Goal: Book appointment/travel/reservation

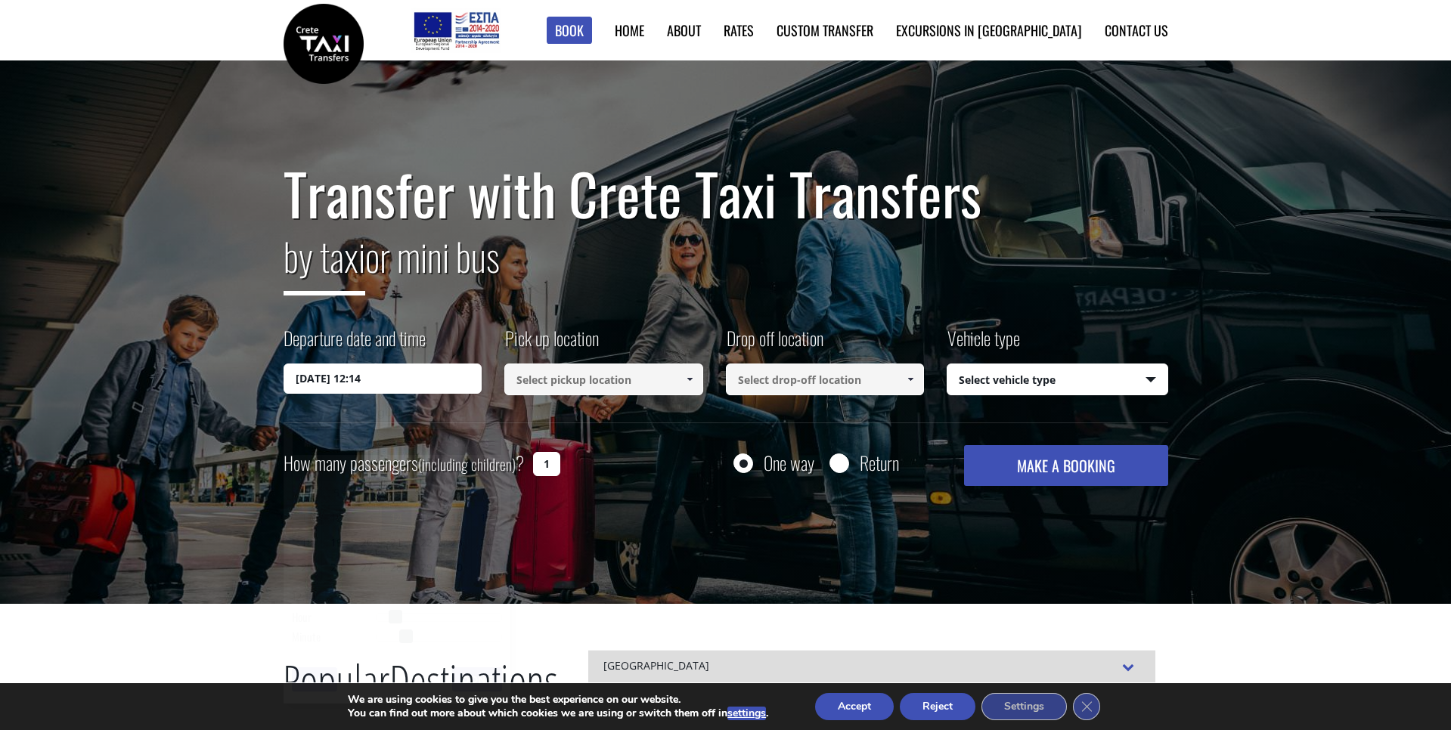
click at [396, 377] on input "[DATE] 12:14" at bounding box center [382, 379] width 199 height 30
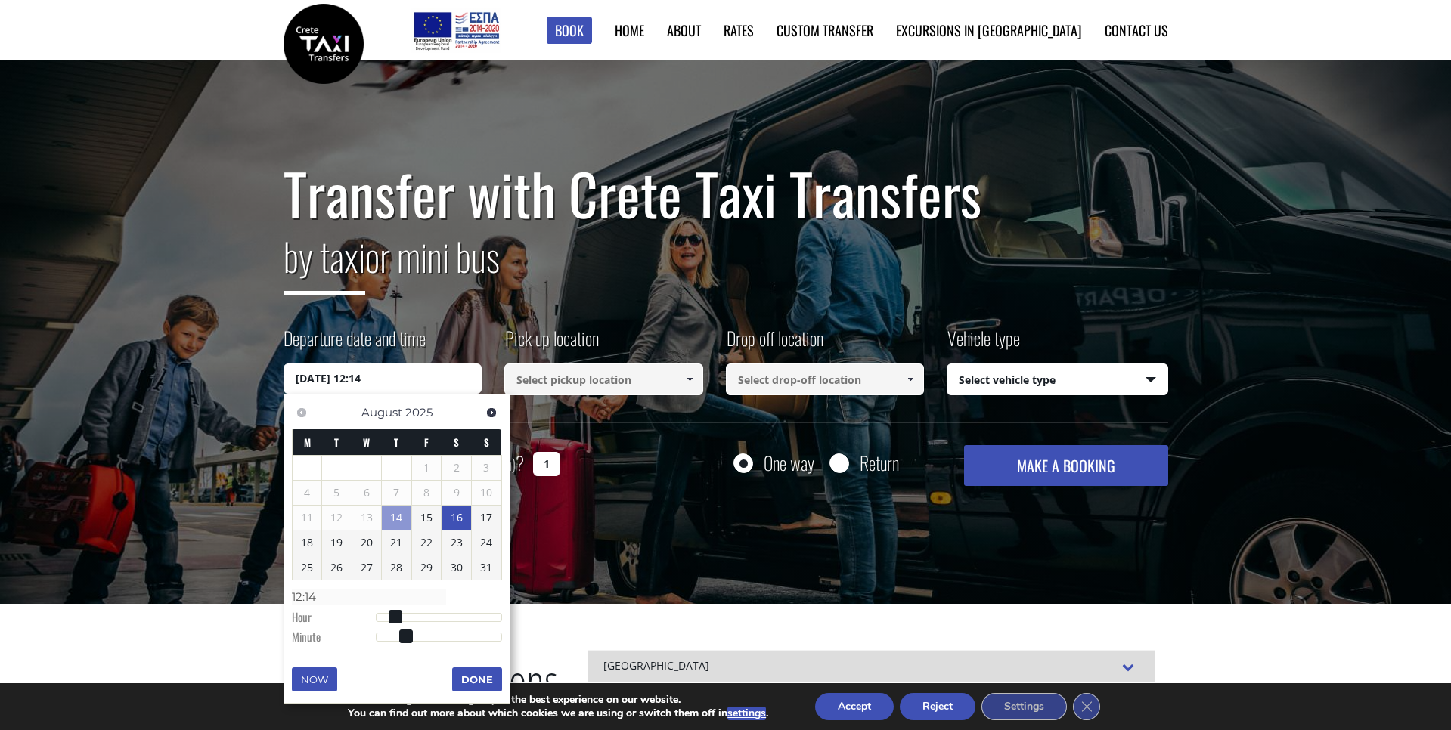
click at [460, 516] on link "16" at bounding box center [455, 518] width 29 height 24
type input "[DATE] 00:00"
click at [606, 376] on input at bounding box center [603, 380] width 199 height 32
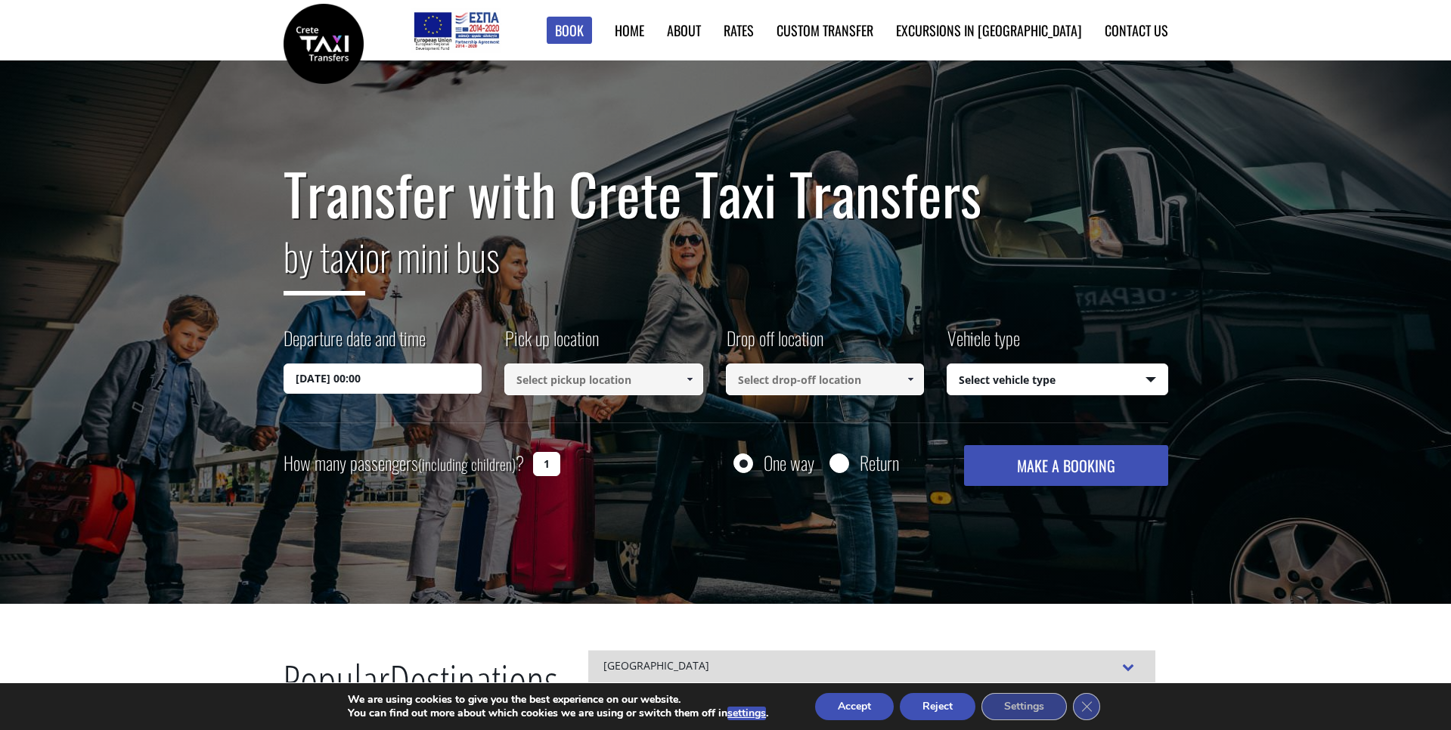
click at [630, 379] on input at bounding box center [603, 380] width 199 height 32
click at [689, 380] on span at bounding box center [689, 379] width 12 height 12
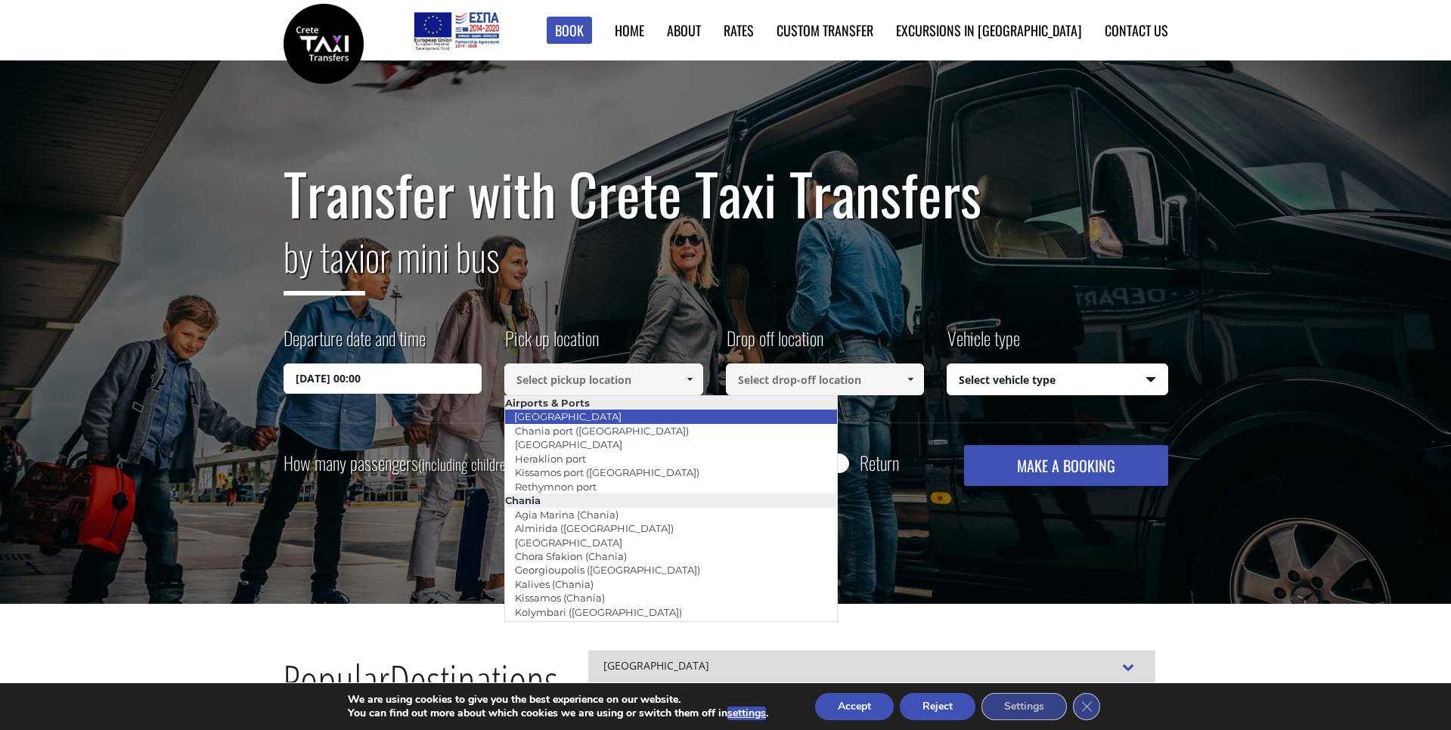
click at [575, 419] on link "[GEOGRAPHIC_DATA]" at bounding box center [567, 416] width 127 height 21
type input "[GEOGRAPHIC_DATA]"
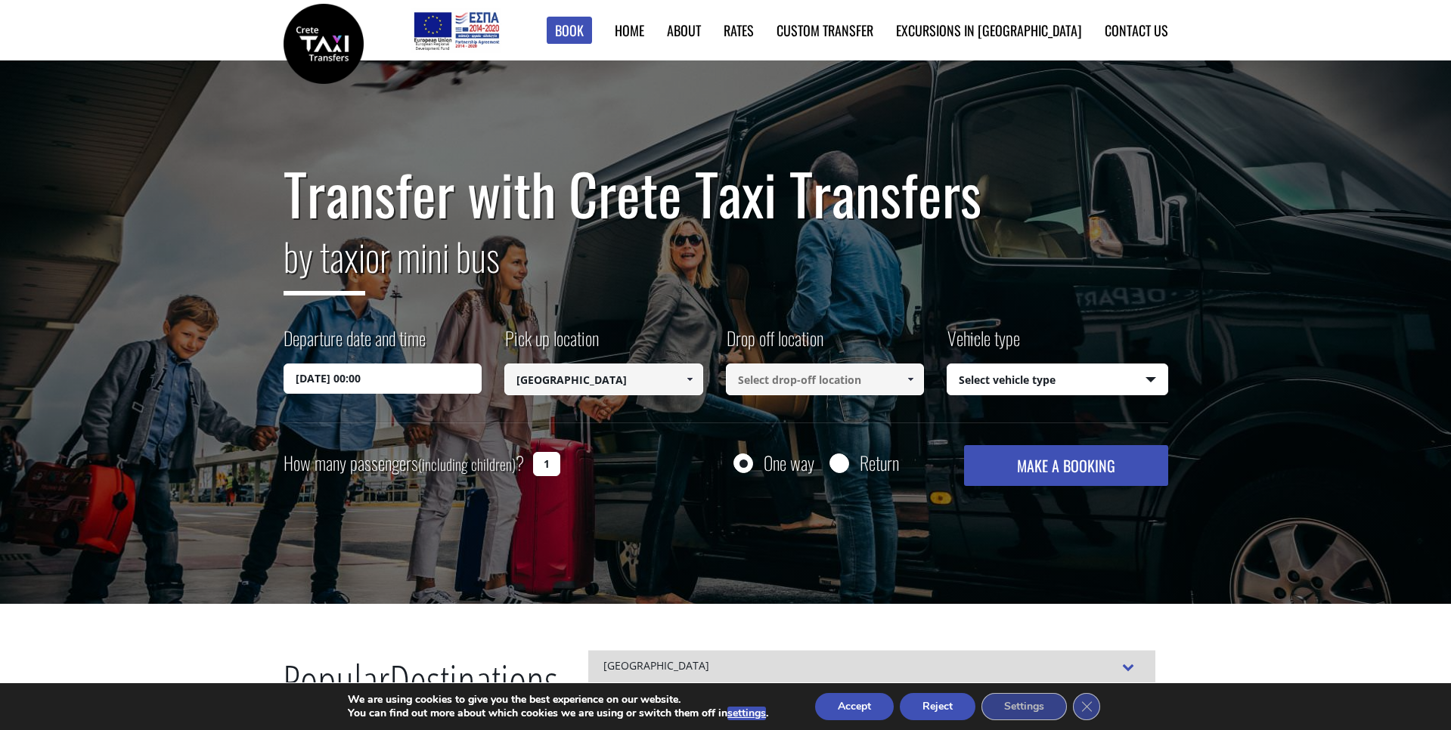
click at [829, 378] on input at bounding box center [825, 380] width 199 height 32
click at [818, 378] on input "creta star" at bounding box center [825, 380] width 199 height 32
click at [910, 379] on span at bounding box center [910, 379] width 12 height 12
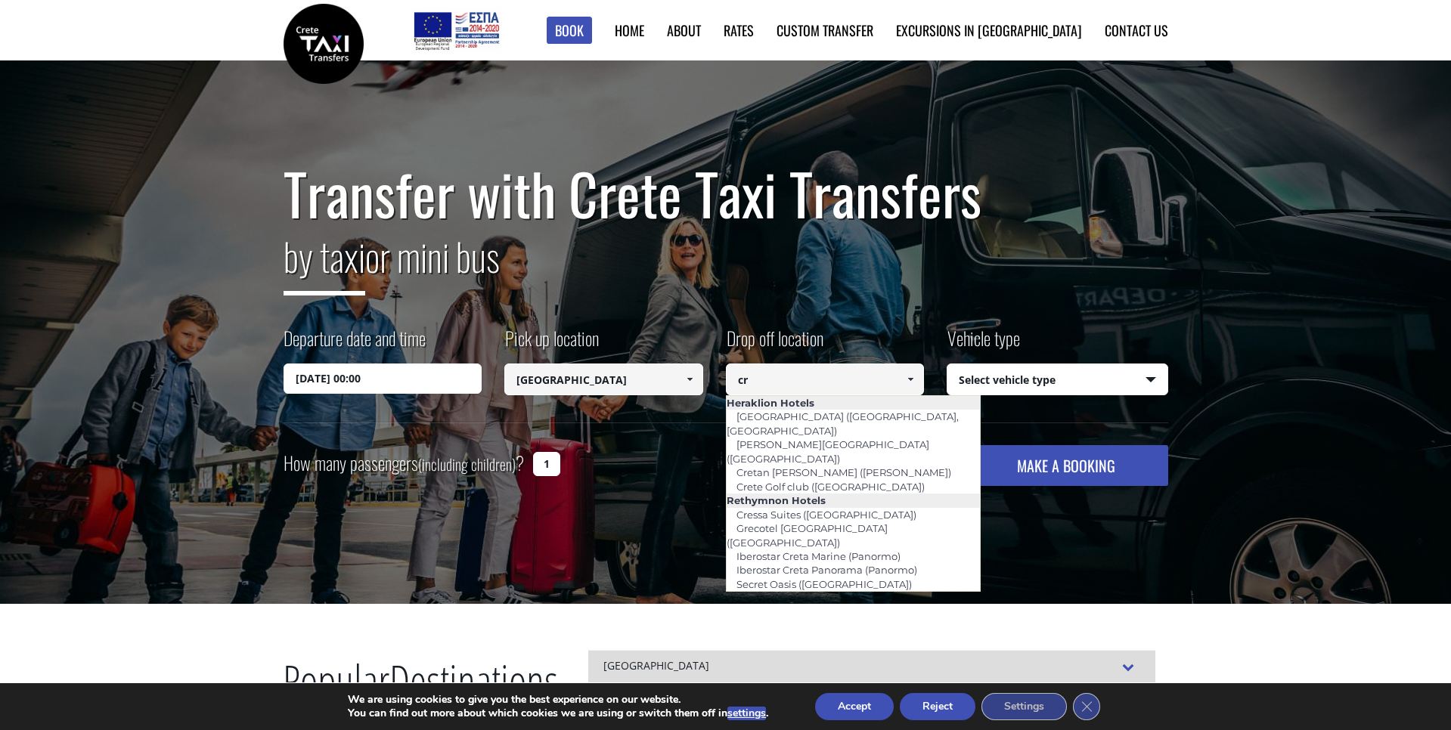
type input "c"
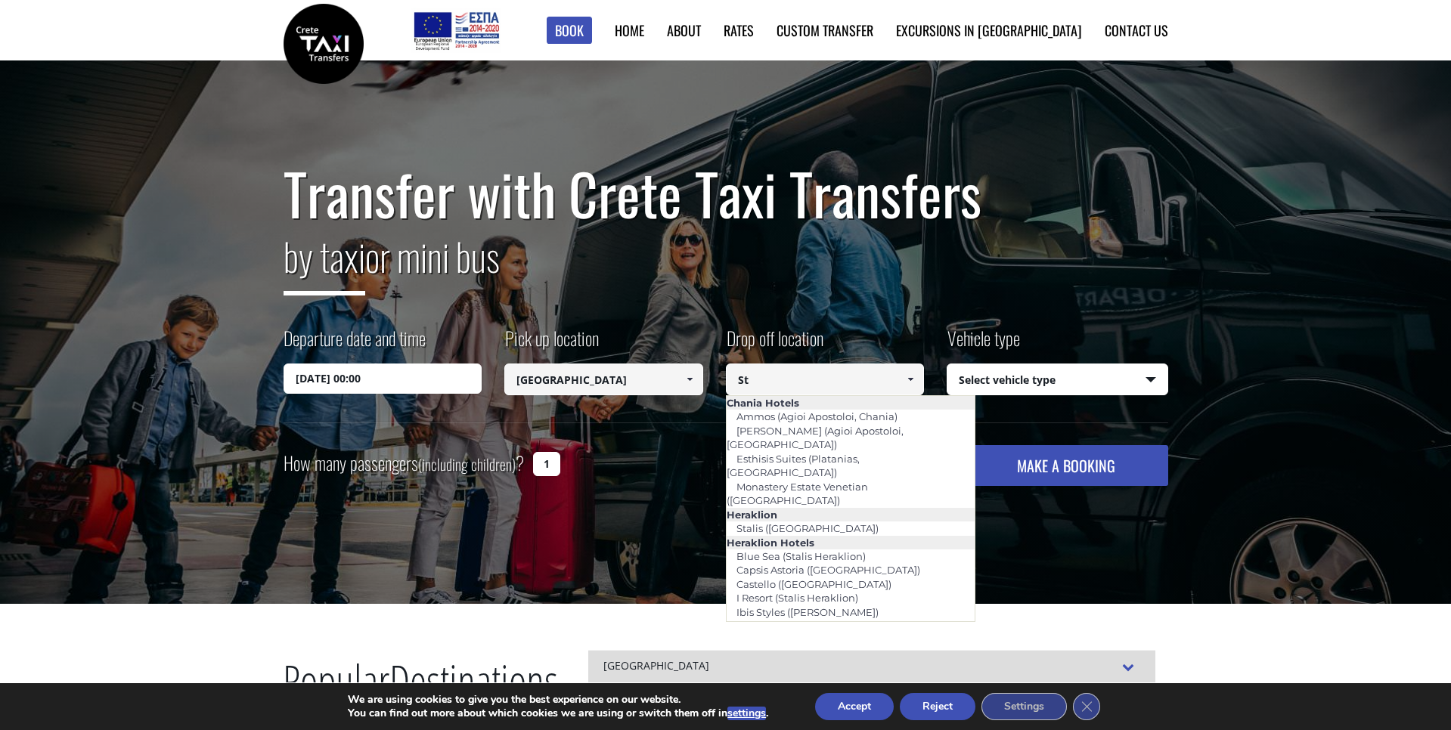
type input "S"
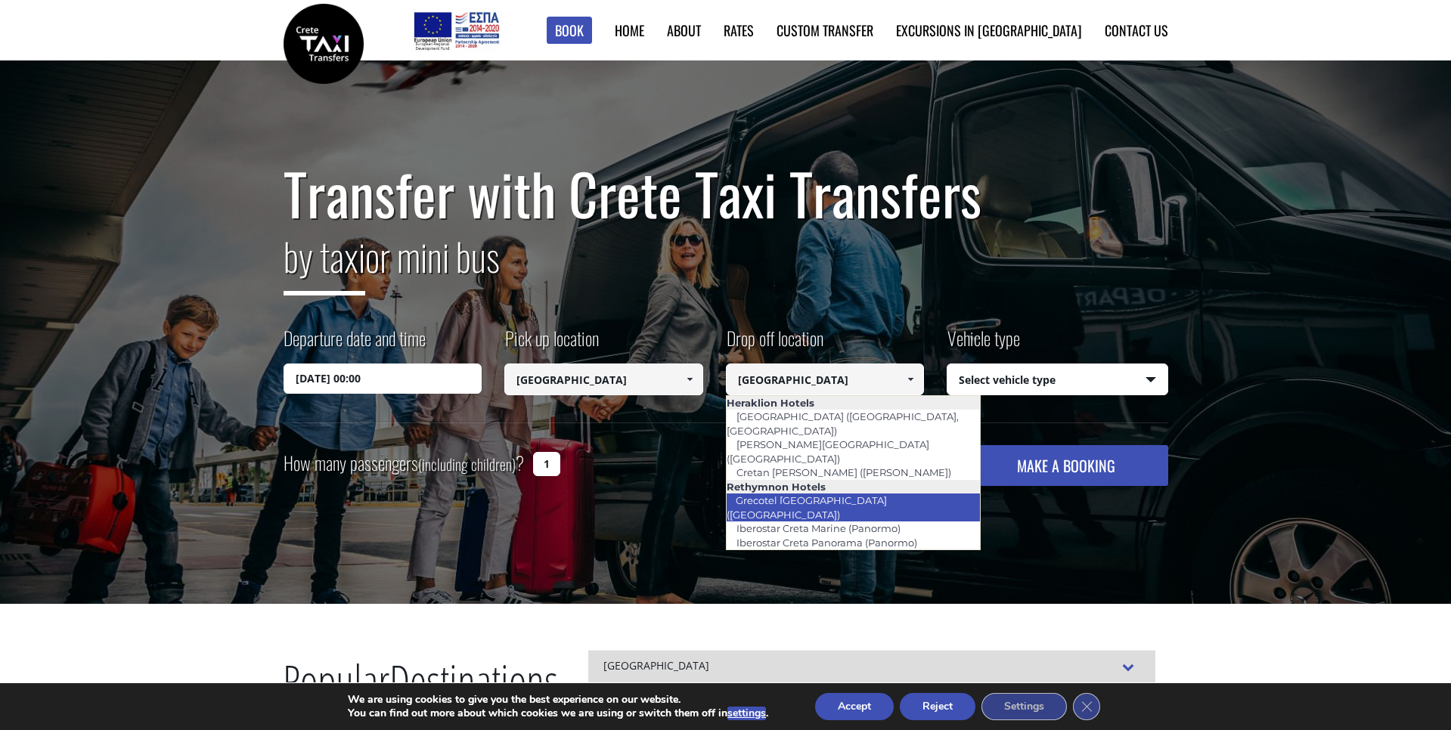
click at [872, 490] on link "Grecotel [GEOGRAPHIC_DATA] ([GEOGRAPHIC_DATA])" at bounding box center [806, 507] width 161 height 35
type input "Grecotel [GEOGRAPHIC_DATA] ([GEOGRAPHIC_DATA])"
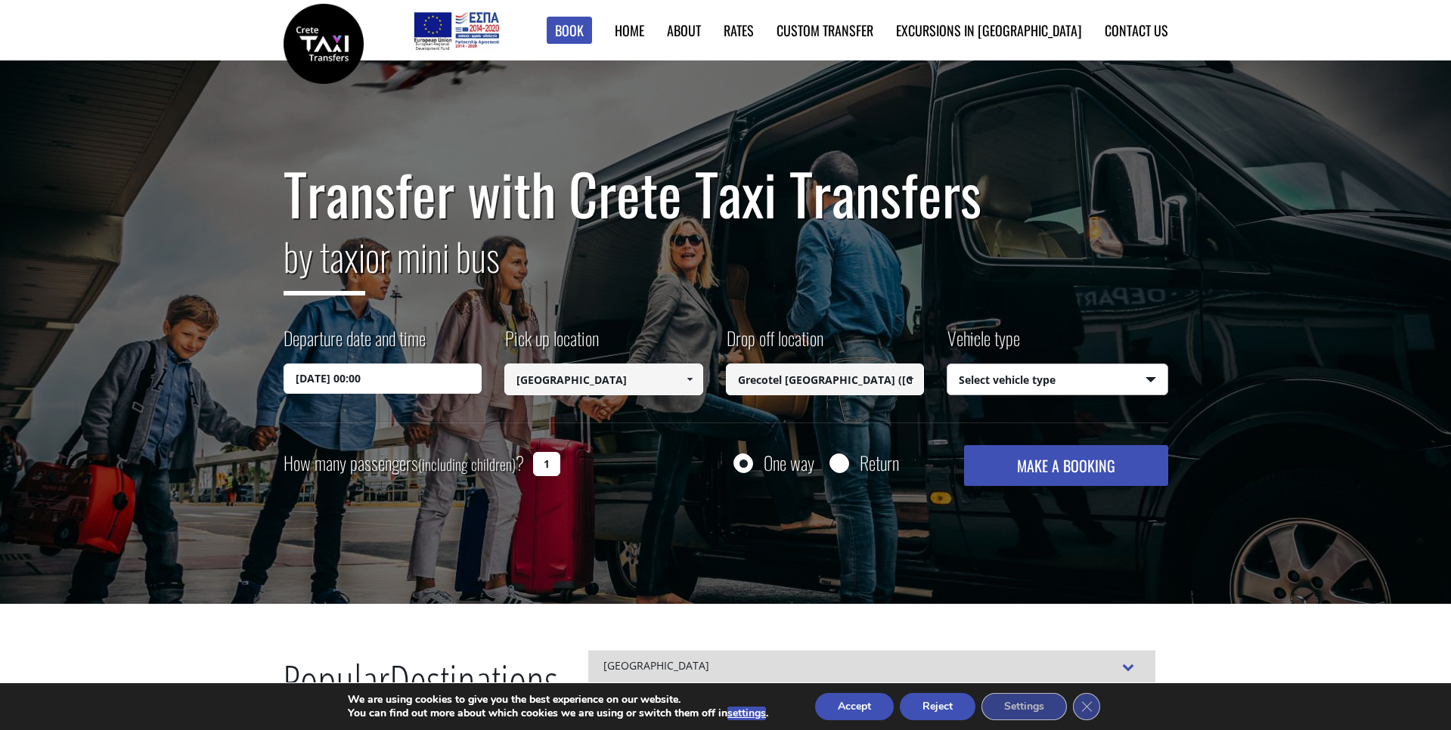
select select "540"
click at [1013, 473] on button "MAKE A BOOKING" at bounding box center [1065, 465] width 203 height 41
